Goal: Navigation & Orientation: Find specific page/section

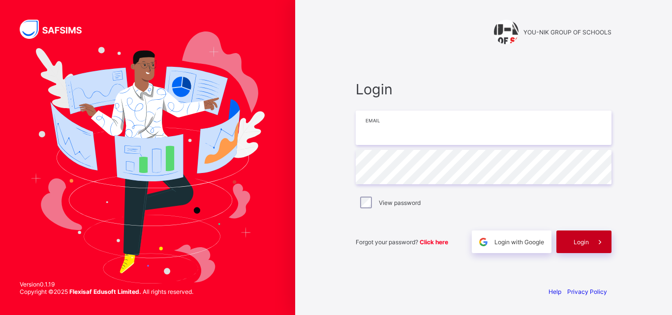
type input "**********"
click at [567, 240] on div "Login" at bounding box center [583, 242] width 55 height 23
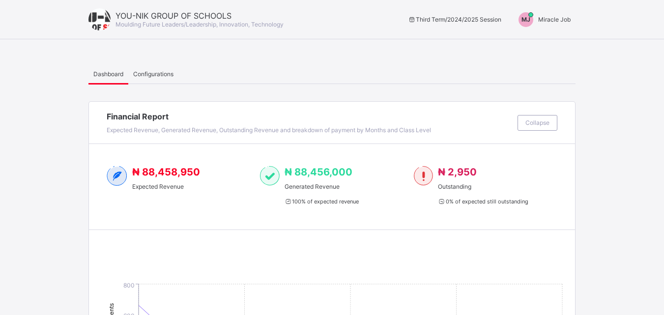
click at [143, 76] on span "Configurations" at bounding box center [153, 73] width 40 height 7
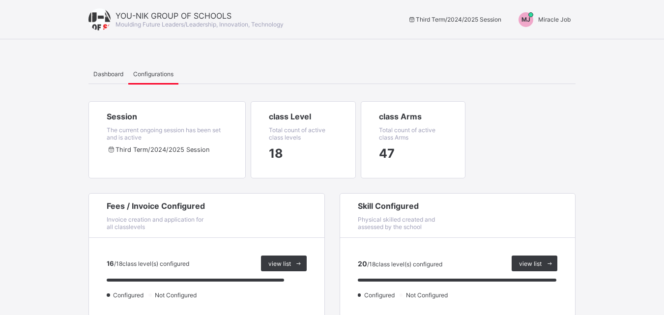
click at [538, 22] on div "MJ" at bounding box center [526, 19] width 25 height 15
click at [534, 47] on span "Switch to Admin View" at bounding box center [534, 41] width 75 height 11
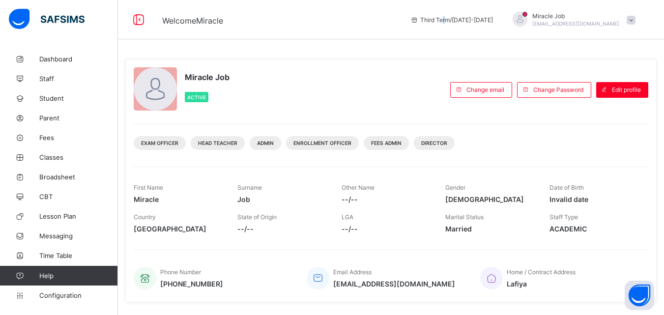
drag, startPoint x: 485, startPoint y: 17, endPoint x: 480, endPoint y: 21, distance: 6.6
click at [480, 21] on span "Third Term / [DATE]-[DATE]" at bounding box center [452, 19] width 83 height 7
click at [73, 155] on span "Classes" at bounding box center [78, 157] width 79 height 8
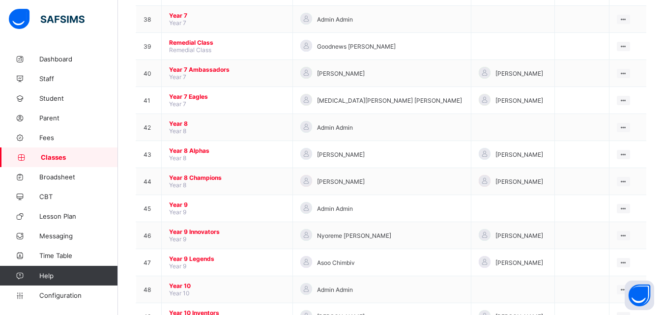
scroll to position [1099, 0]
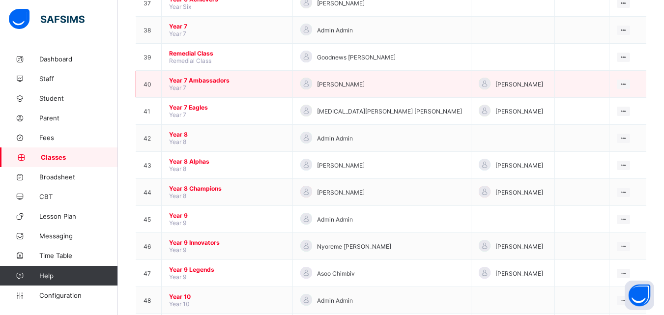
click at [222, 81] on span "Year 7 Ambassadors" at bounding box center [227, 80] width 116 height 7
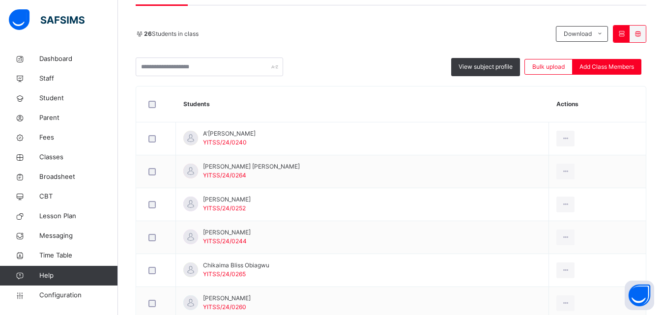
scroll to position [32, 0]
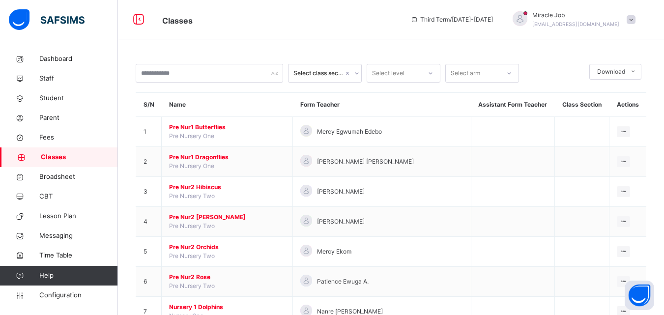
scroll to position [1416, 0]
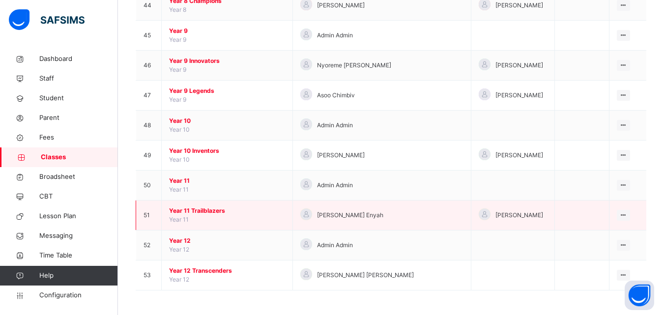
click at [222, 208] on span "Year 11 Trailblazers" at bounding box center [227, 211] width 116 height 9
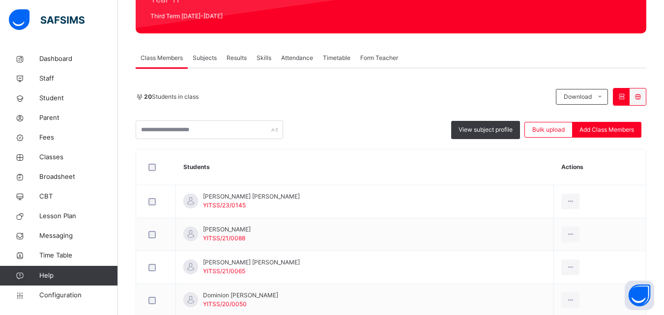
scroll to position [135, 0]
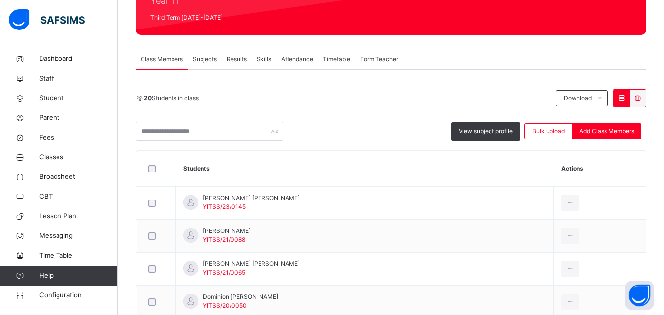
click at [210, 57] on span "Subjects" at bounding box center [205, 59] width 24 height 9
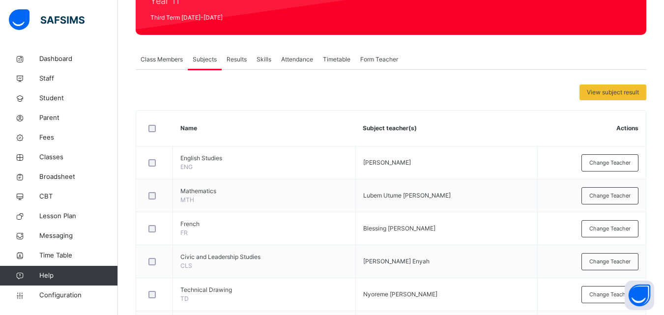
click at [242, 59] on span "Results" at bounding box center [237, 59] width 20 height 9
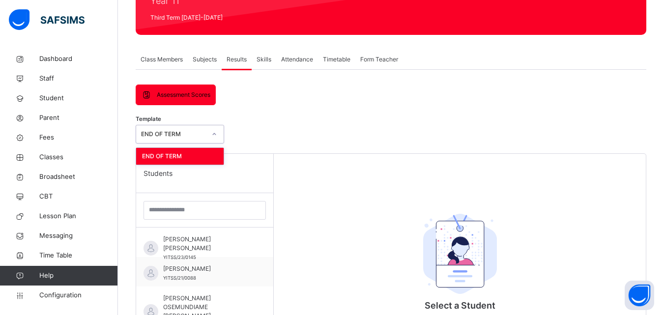
click at [205, 128] on div at bounding box center [214, 134] width 19 height 18
click at [169, 59] on span "Class Members" at bounding box center [162, 59] width 42 height 9
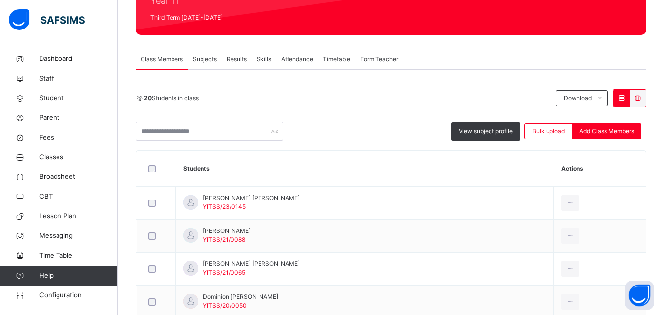
click at [267, 55] on span "Skills" at bounding box center [264, 59] width 15 height 9
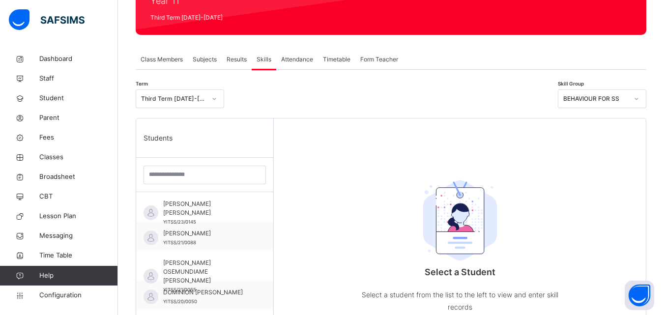
click at [285, 54] on div "Attendance" at bounding box center [297, 60] width 42 height 20
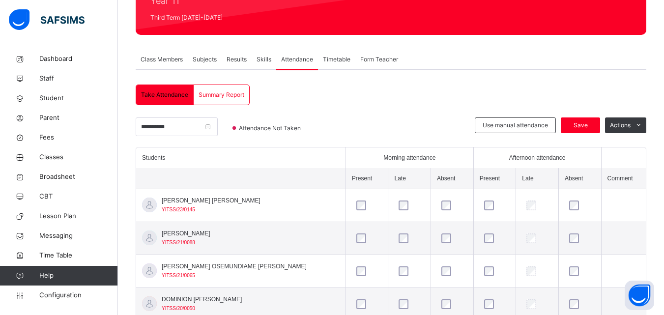
click at [359, 59] on div "Form Teacher" at bounding box center [380, 60] width 48 height 20
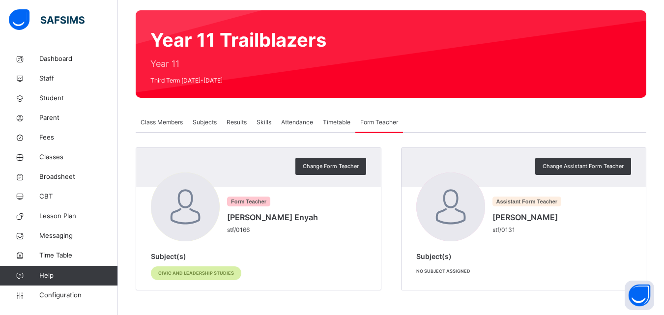
scroll to position [72, 0]
click at [81, 162] on link "Classes" at bounding box center [59, 158] width 118 height 20
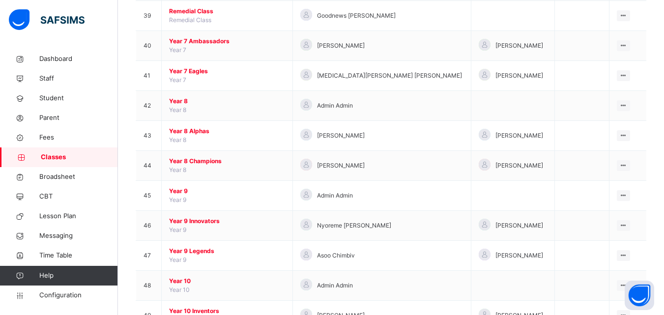
scroll to position [1302, 0]
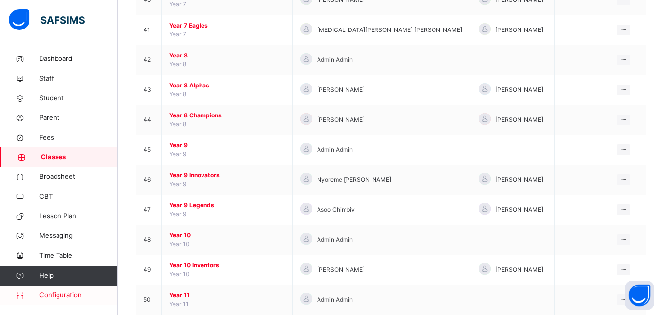
click at [89, 297] on span "Configuration" at bounding box center [78, 296] width 78 height 10
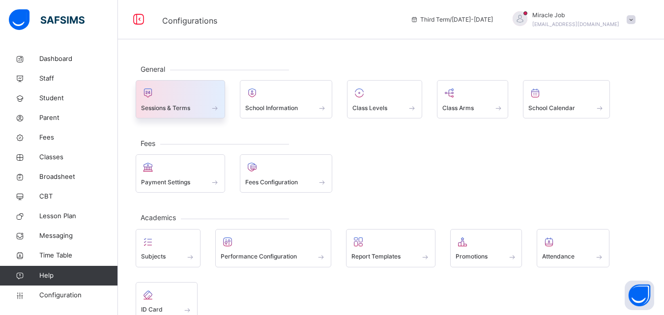
click at [208, 103] on div "Sessions & Terms" at bounding box center [180, 108] width 79 height 10
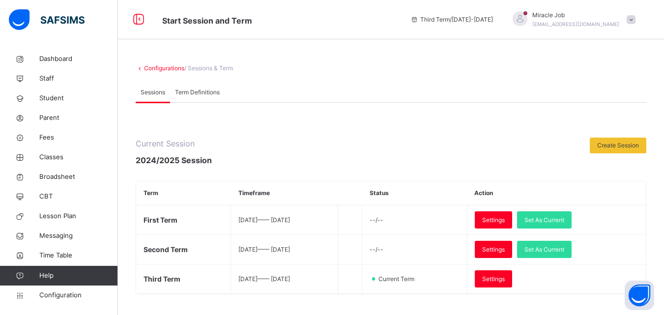
click at [186, 92] on span "Term Definitions" at bounding box center [197, 92] width 45 height 9
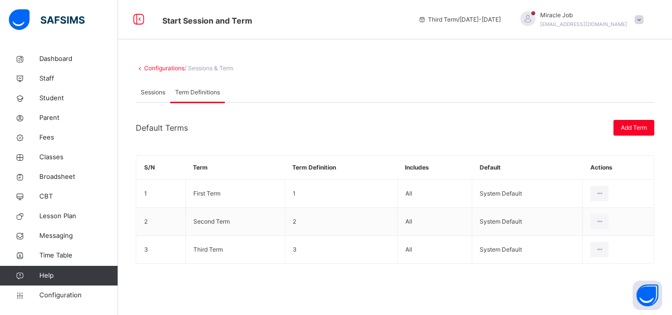
click at [173, 95] on div "Term Definitions" at bounding box center [197, 93] width 55 height 20
drag, startPoint x: 80, startPoint y: 160, endPoint x: 80, endPoint y: 186, distance: 26.1
click at [80, 160] on span "Classes" at bounding box center [78, 157] width 79 height 10
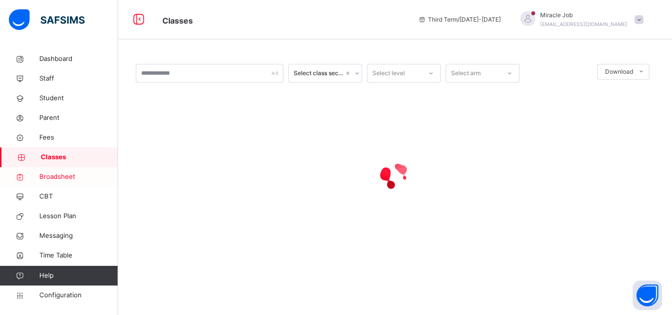
click at [64, 181] on span "Broadsheet" at bounding box center [78, 177] width 79 height 10
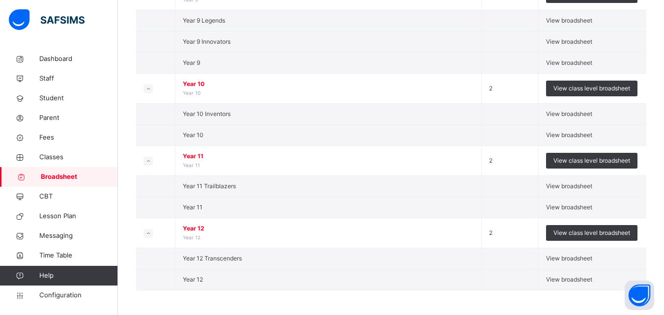
scroll to position [1800, 0]
click at [566, 182] on span "View broadsheet" at bounding box center [569, 185] width 46 height 7
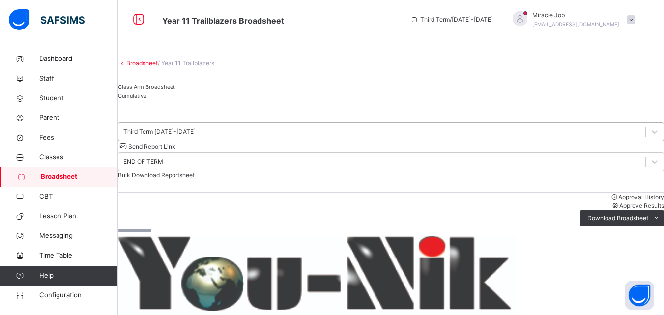
click at [646, 141] on div at bounding box center [655, 132] width 18 height 18
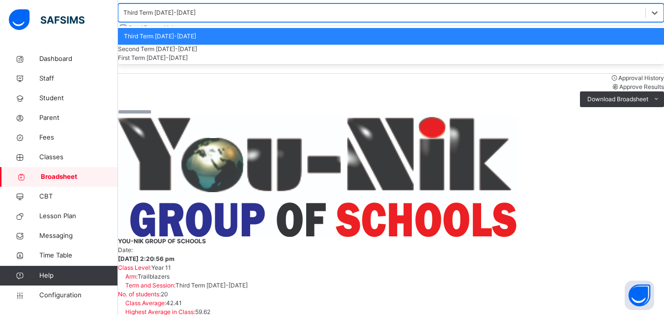
scroll to position [124, 0]
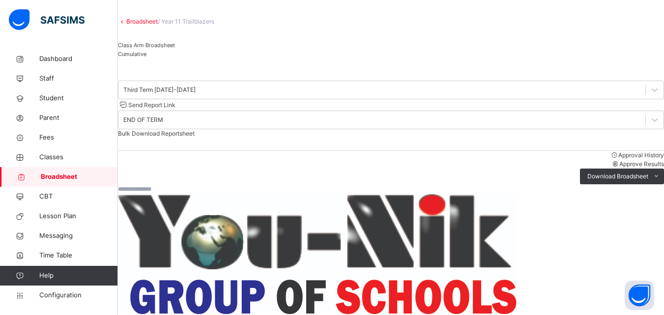
scroll to position [33, 0]
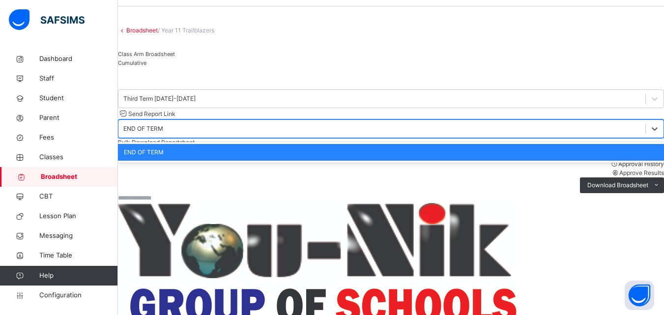
click at [163, 124] on div "END OF TERM" at bounding box center [143, 128] width 40 height 9
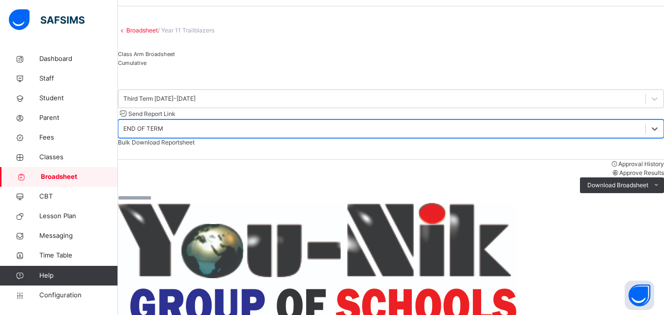
click at [163, 124] on div "END OF TERM" at bounding box center [143, 128] width 40 height 9
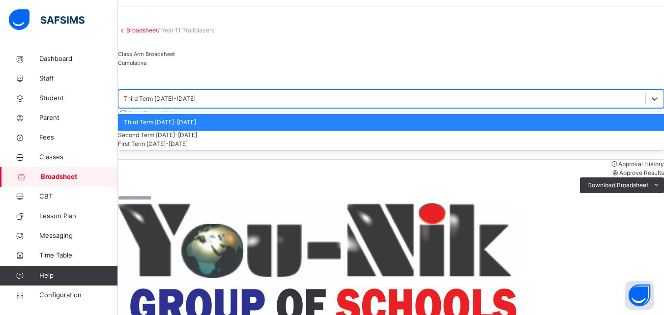
click at [242, 107] on div "Third Term [DATE]-[DATE]" at bounding box center [382, 98] width 527 height 15
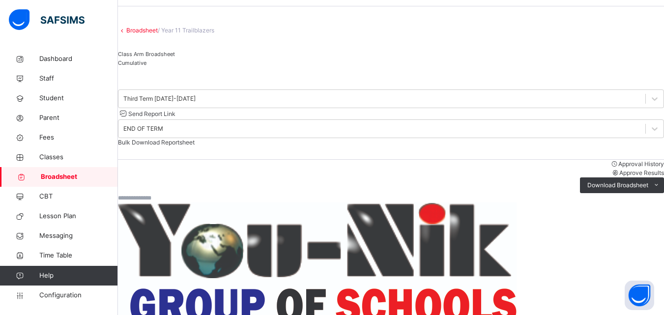
click at [147, 66] on span "Cumulative" at bounding box center [132, 62] width 29 height 7
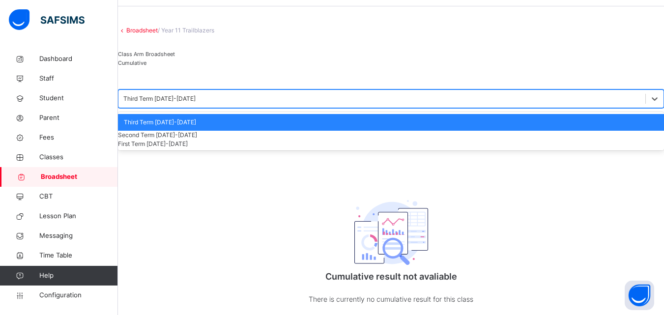
click at [191, 103] on div "Third Term [DATE]-[DATE]" at bounding box center [159, 98] width 72 height 9
click at [170, 140] on div "Second Term [DATE]-[DATE]" at bounding box center [391, 135] width 546 height 9
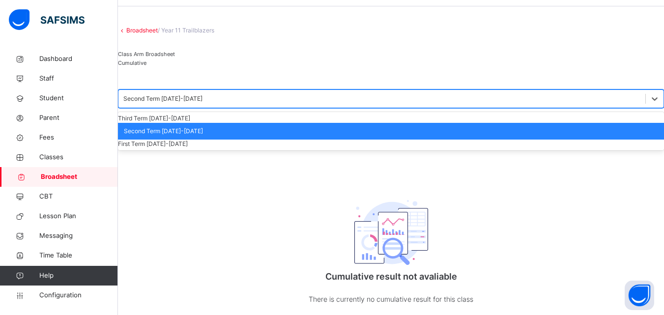
click at [168, 107] on div "Second Term [DATE]-[DATE]" at bounding box center [382, 98] width 527 height 15
click at [169, 148] on div "First Term [DATE]-[DATE]" at bounding box center [391, 144] width 546 height 9
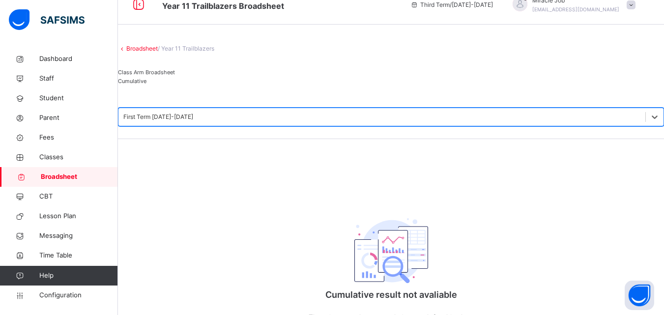
scroll to position [9, 0]
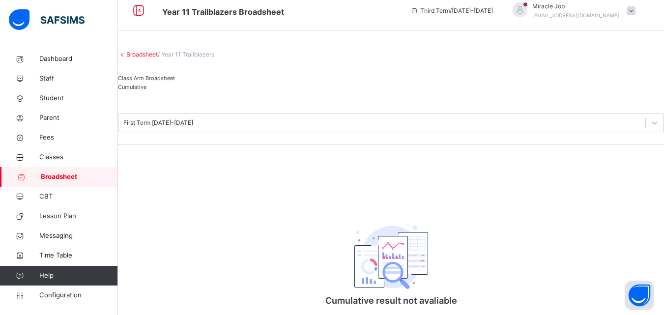
click at [174, 83] on div "Class Arm Broadsheet" at bounding box center [391, 78] width 546 height 9
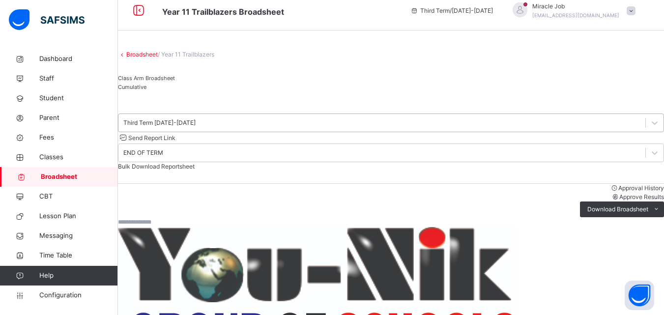
click at [196, 127] on div "Third Term [DATE]-[DATE]" at bounding box center [159, 123] width 72 height 9
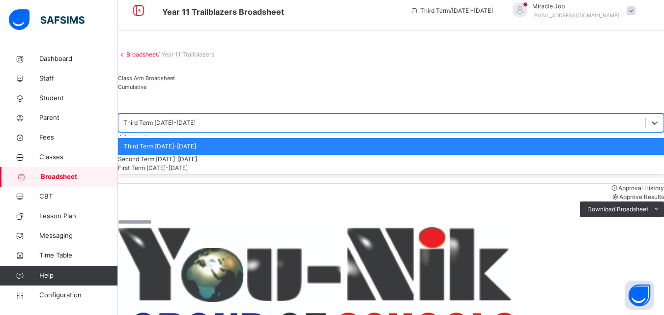
click at [190, 164] on div "Second Term [DATE]-[DATE]" at bounding box center [391, 159] width 546 height 9
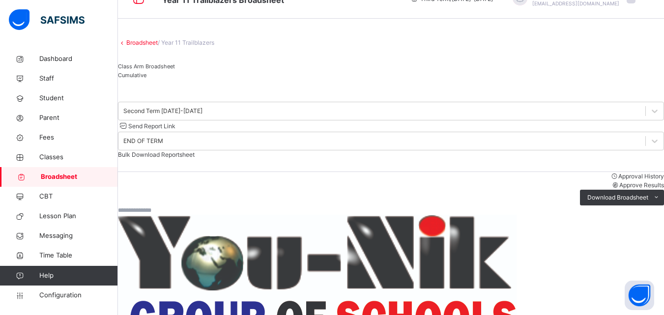
scroll to position [0, 0]
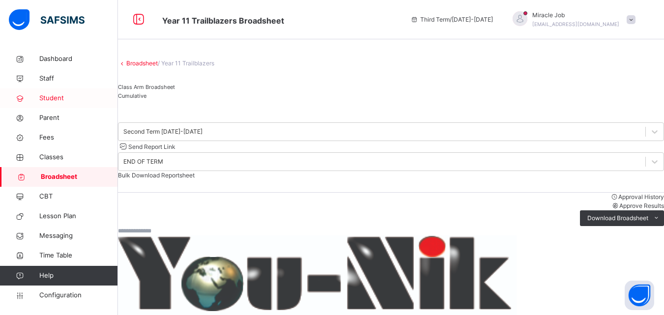
click at [60, 95] on span "Student" at bounding box center [78, 98] width 79 height 10
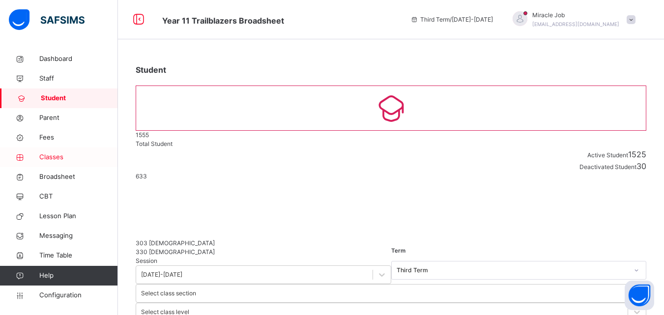
click at [74, 161] on span "Classes" at bounding box center [78, 157] width 79 height 10
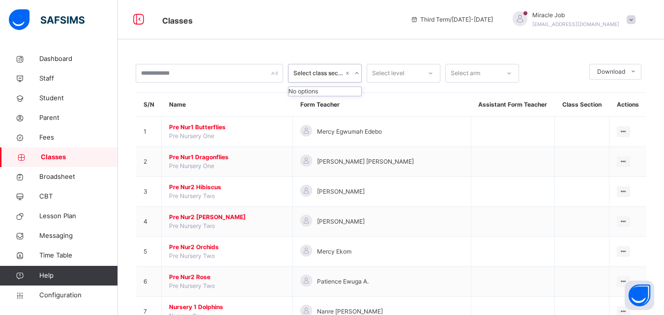
click at [356, 68] on div at bounding box center [356, 73] width 9 height 16
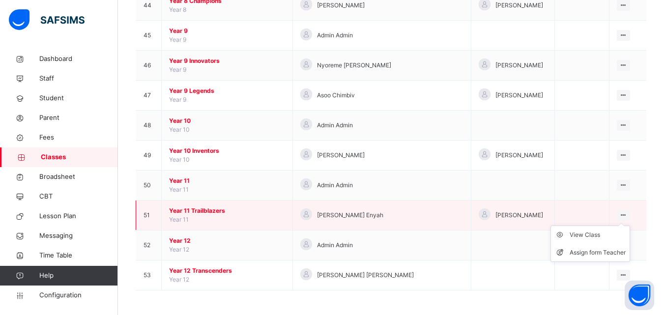
click at [620, 216] on icon at bounding box center [624, 214] width 8 height 7
click at [570, 235] on div "View Class" at bounding box center [598, 235] width 56 height 10
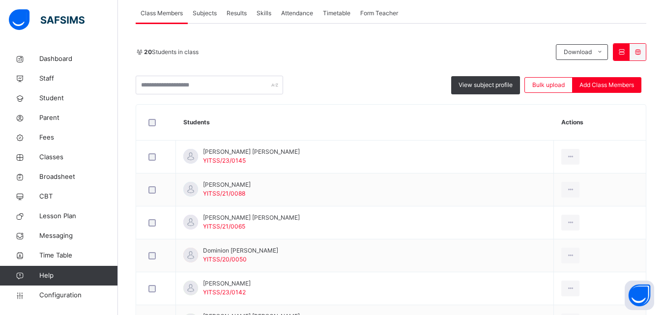
scroll to position [171, 0]
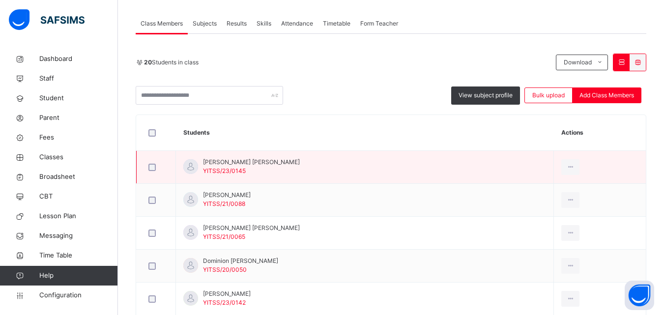
click at [228, 171] on span "YITSS/23/0145" at bounding box center [224, 170] width 43 height 7
click at [566, 163] on icon at bounding box center [570, 167] width 8 height 9
click at [544, 184] on ul "View Profile Remove from Class Transfer Student" at bounding box center [541, 207] width 77 height 54
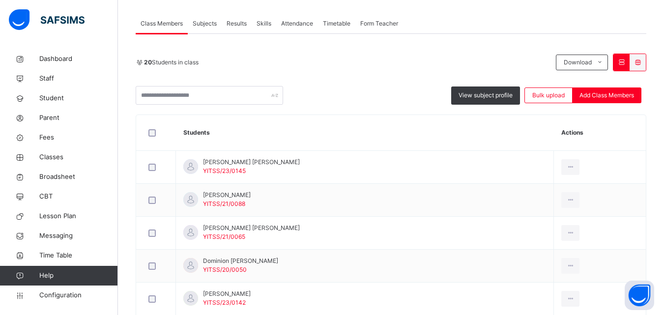
click at [205, 22] on span "Subjects" at bounding box center [205, 23] width 24 height 9
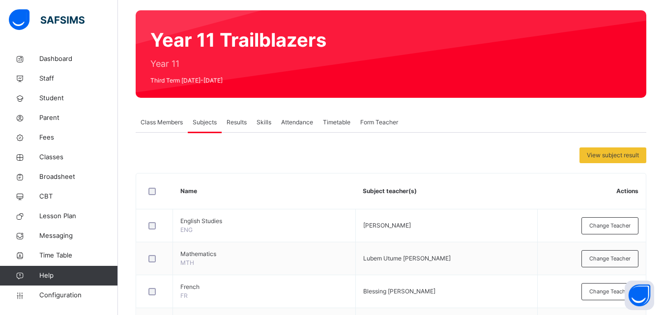
scroll to position [0, 0]
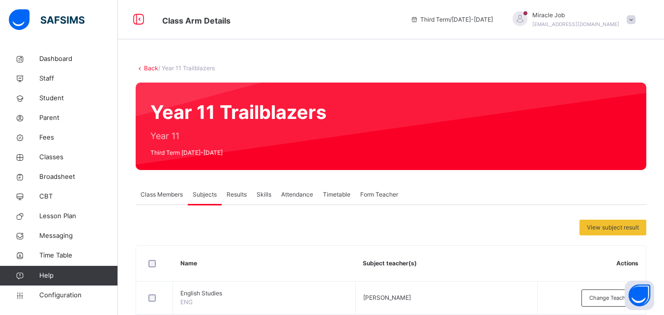
click at [268, 192] on span "Skills" at bounding box center [264, 194] width 15 height 9
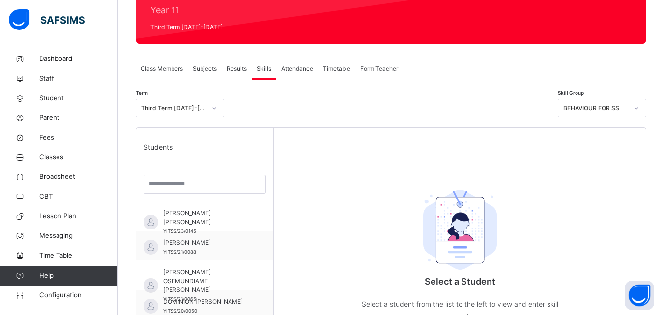
scroll to position [143, 0]
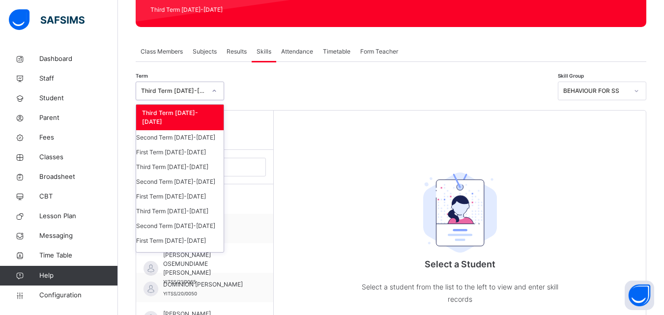
click at [196, 88] on div "Third Term [DATE]-[DATE]" at bounding box center [173, 91] width 65 height 9
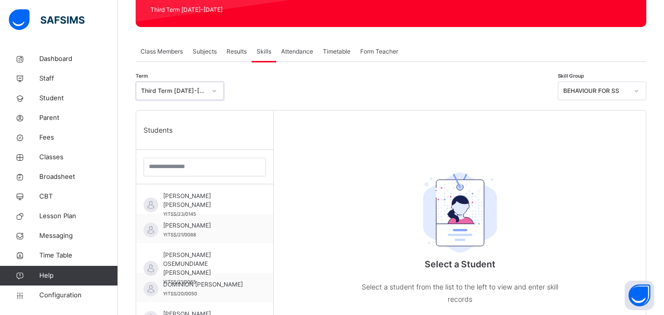
click at [196, 88] on div "Third Term [DATE]-[DATE]" at bounding box center [173, 91] width 65 height 9
click at [196, 89] on div "Third Term [DATE]-[DATE]" at bounding box center [173, 91] width 65 height 9
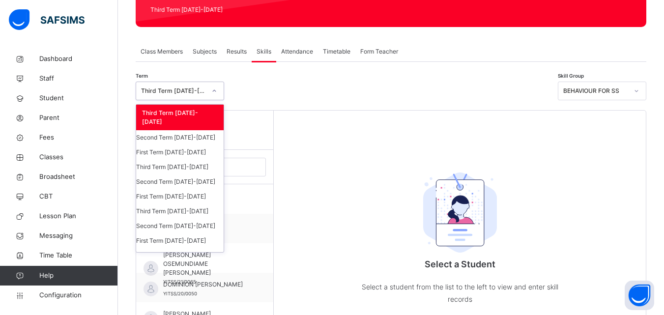
click at [197, 89] on div "Third Term [DATE]-[DATE]" at bounding box center [173, 91] width 65 height 9
click at [197, 88] on div "Third Term [DATE]-[DATE]" at bounding box center [173, 91] width 65 height 9
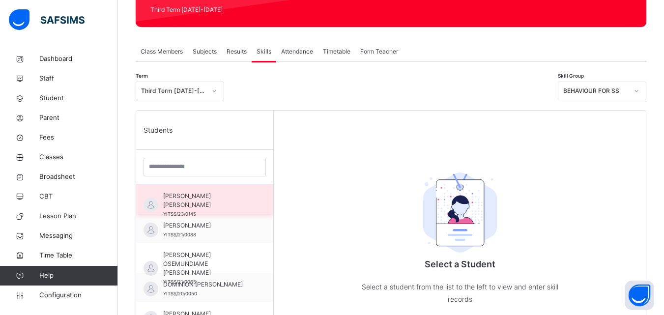
click at [233, 208] on span "[PERSON_NAME] [PERSON_NAME]" at bounding box center [207, 201] width 88 height 18
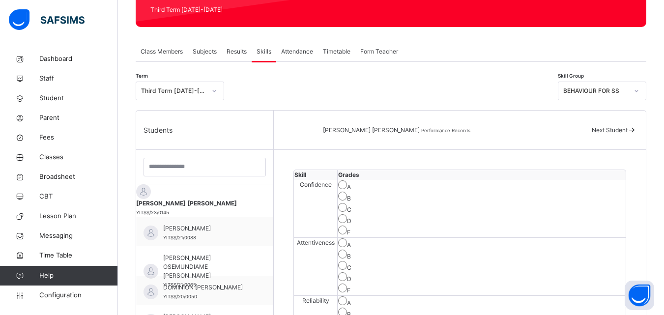
click at [293, 54] on span "Attendance" at bounding box center [297, 51] width 32 height 9
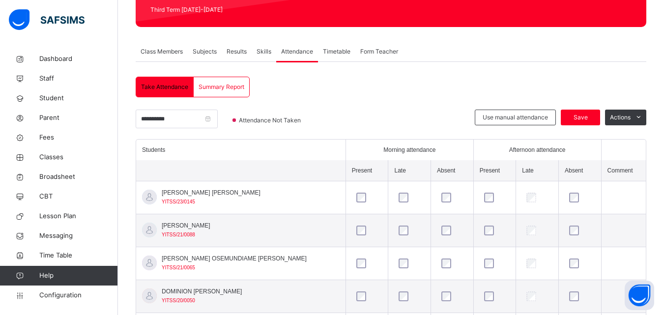
click at [328, 47] on span "Timetable" at bounding box center [337, 51] width 28 height 9
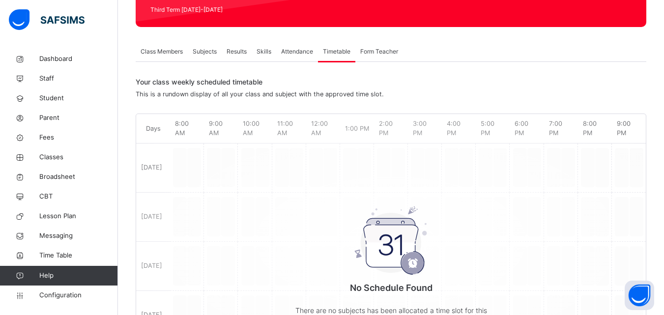
click at [365, 47] on span "Form Teacher" at bounding box center [379, 51] width 38 height 9
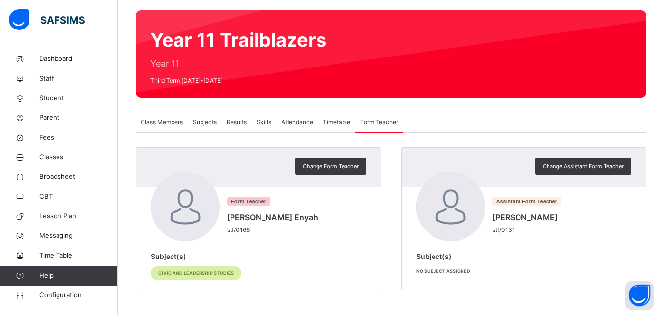
click at [165, 117] on div "Class Members" at bounding box center [162, 123] width 52 height 20
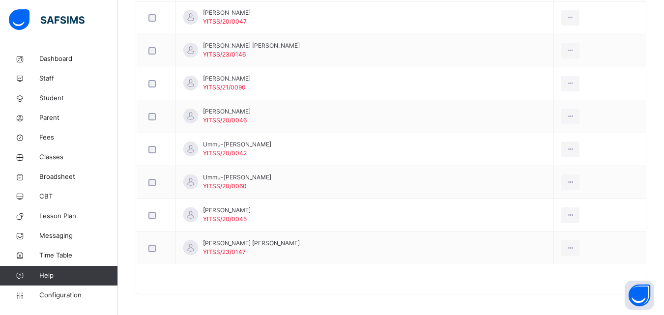
scroll to position [720, 0]
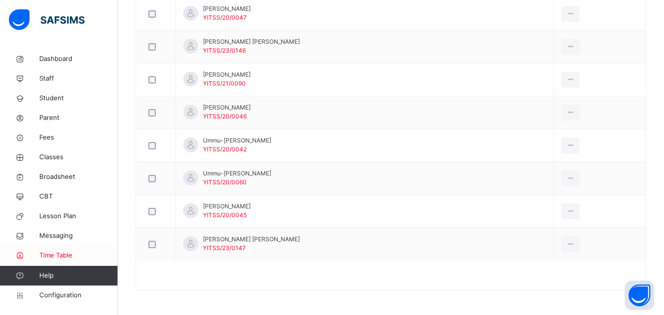
click at [62, 250] on link "Time Table" at bounding box center [59, 256] width 118 height 20
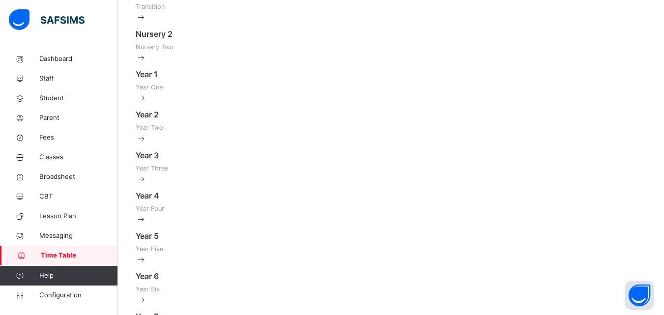
scroll to position [682, 0]
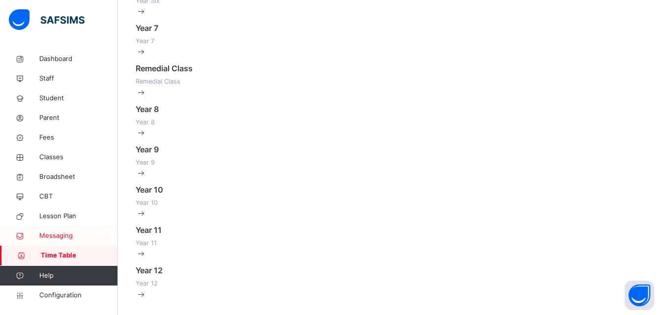
click at [62, 230] on link "Messaging" at bounding box center [59, 236] width 118 height 20
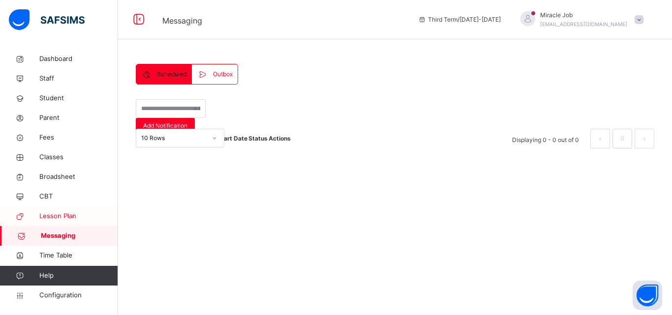
click at [61, 216] on span "Lesson Plan" at bounding box center [78, 216] width 79 height 10
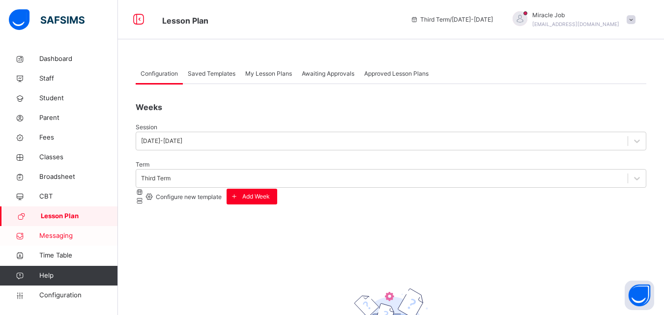
click at [60, 232] on span "Messaging" at bounding box center [78, 236] width 79 height 10
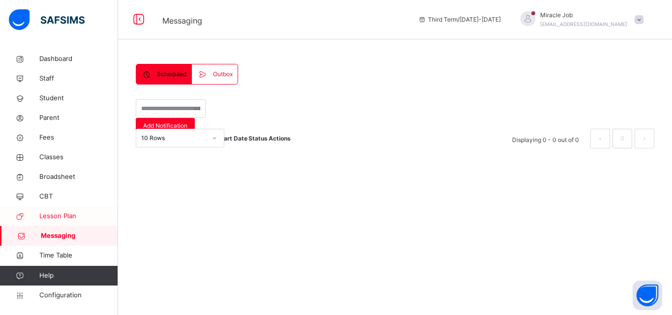
click at [56, 217] on span "Lesson Plan" at bounding box center [78, 216] width 79 height 10
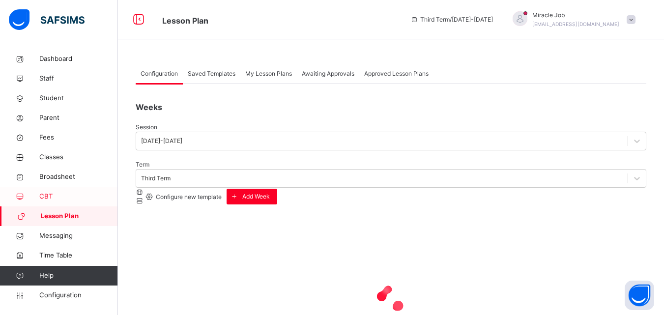
click at [53, 198] on span "CBT" at bounding box center [78, 197] width 79 height 10
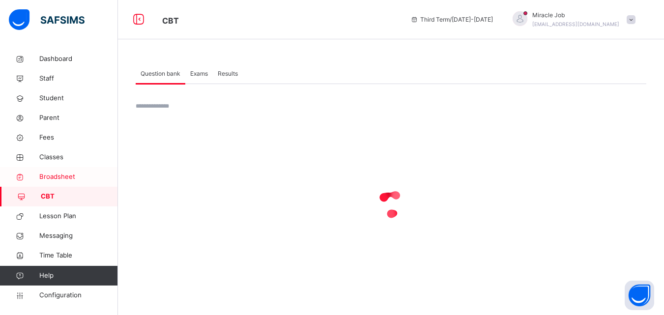
click at [53, 175] on span "Broadsheet" at bounding box center [78, 177] width 79 height 10
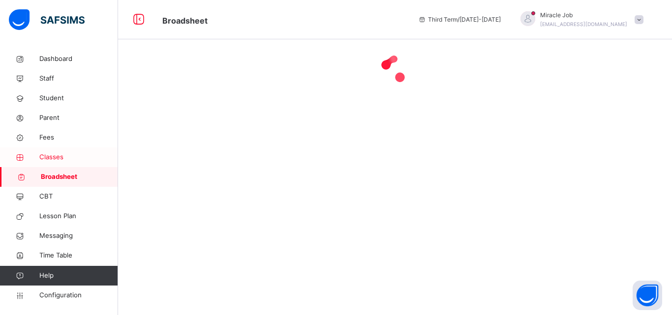
click at [52, 155] on span "Classes" at bounding box center [78, 157] width 79 height 10
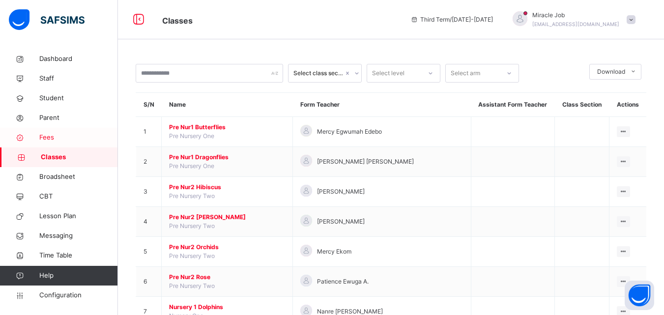
click at [47, 128] on link "Fees" at bounding box center [59, 138] width 118 height 20
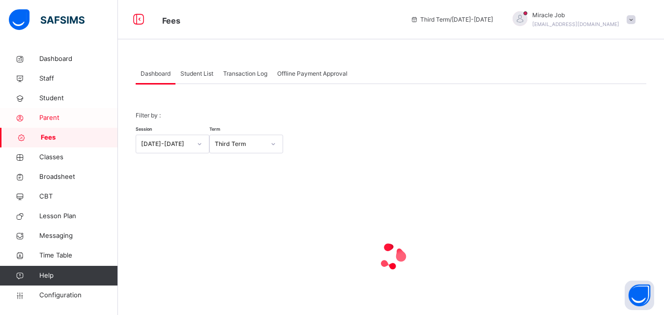
click at [46, 114] on span "Parent" at bounding box center [78, 118] width 79 height 10
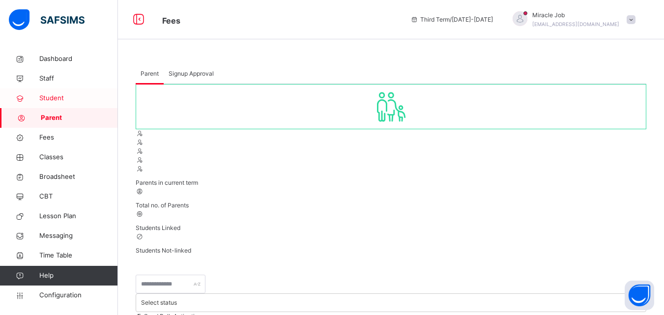
click at [45, 105] on link "Student" at bounding box center [59, 99] width 118 height 20
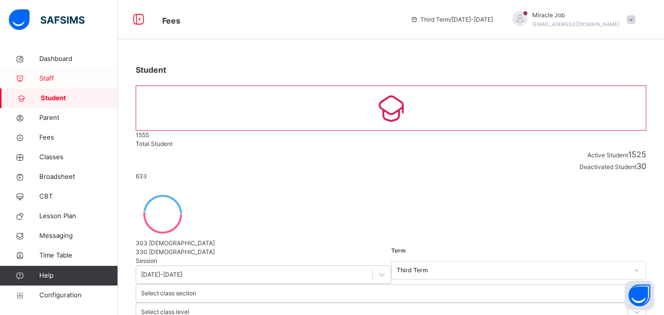
click at [70, 76] on span "Staff" at bounding box center [78, 79] width 79 height 10
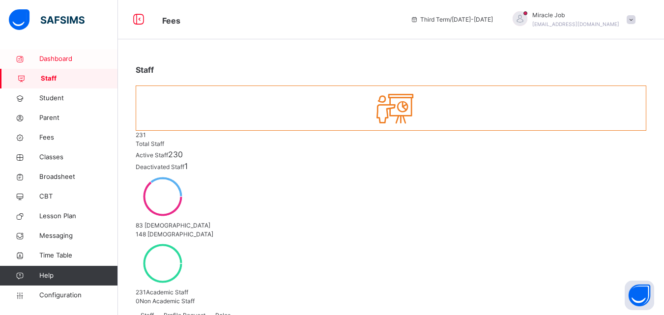
click at [69, 55] on span "Dashboard" at bounding box center [78, 59] width 79 height 10
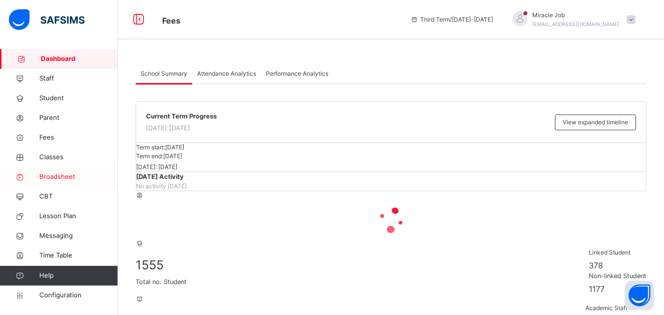
click at [60, 174] on span "Broadsheet" at bounding box center [78, 177] width 79 height 10
